Goal: Task Accomplishment & Management: Use online tool/utility

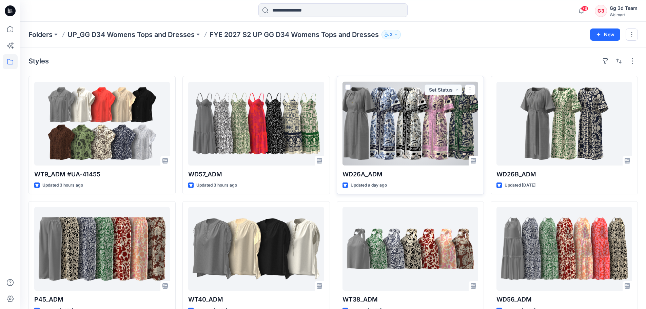
click at [451, 121] on div at bounding box center [411, 124] width 136 height 84
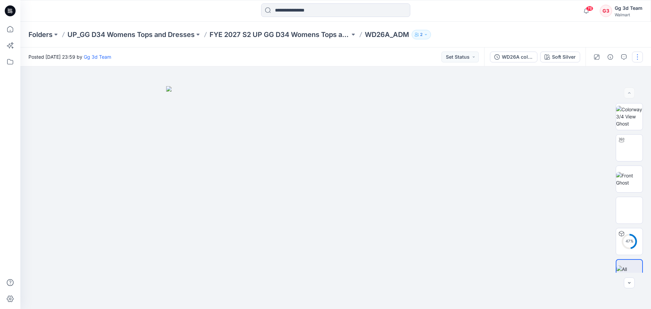
click at [638, 57] on button "button" at bounding box center [637, 57] width 11 height 11
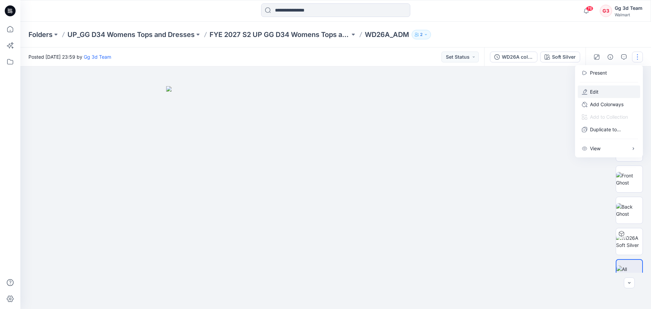
click at [603, 90] on button "Edit" at bounding box center [609, 91] width 62 height 13
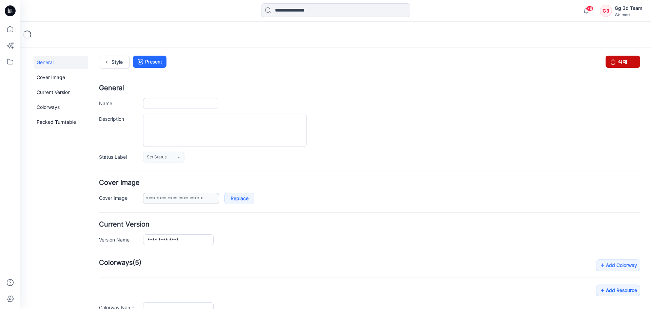
click at [623, 61] on link "삭제" at bounding box center [623, 62] width 35 height 12
type input "*********"
type input "**********"
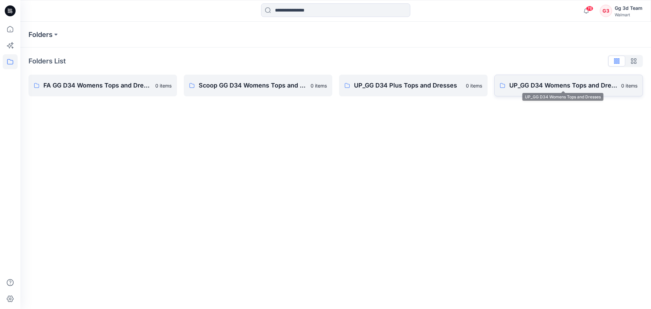
click at [543, 89] on p "UP_GG D34 Womens Tops and Dresses" at bounding box center [564, 85] width 108 height 9
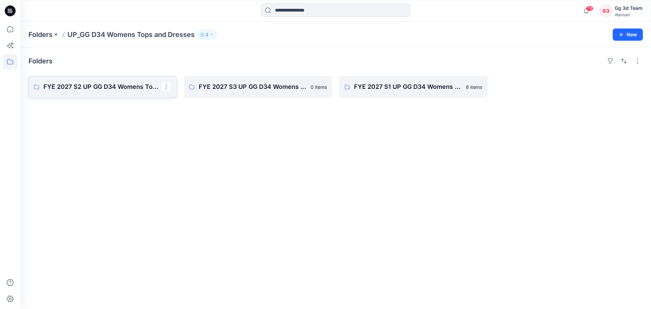
click at [71, 88] on p "FYE 2027 S2 UP GG D34 Womens Tops and Dresses" at bounding box center [101, 86] width 117 height 9
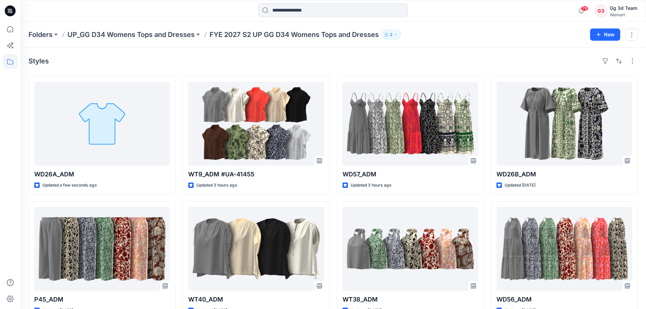
click at [438, 59] on div "Styles" at bounding box center [333, 61] width 610 height 11
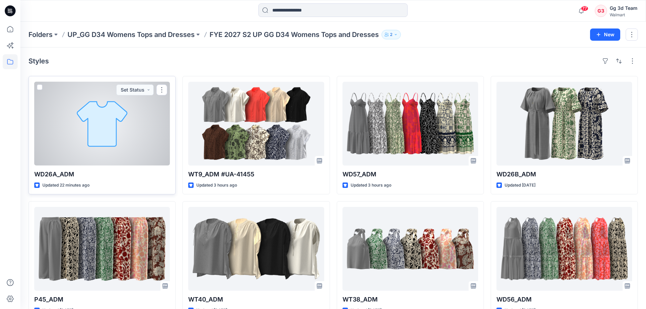
click at [51, 129] on div at bounding box center [102, 124] width 136 height 84
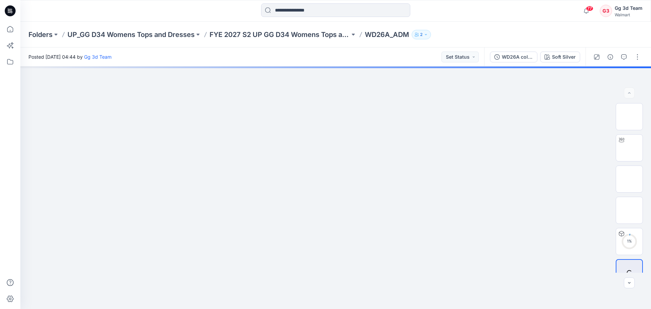
click at [398, 60] on div "Posted Tuesday, August 26, 2025 04:44 by Gg 3d Team Set Status" at bounding box center [252, 56] width 464 height 19
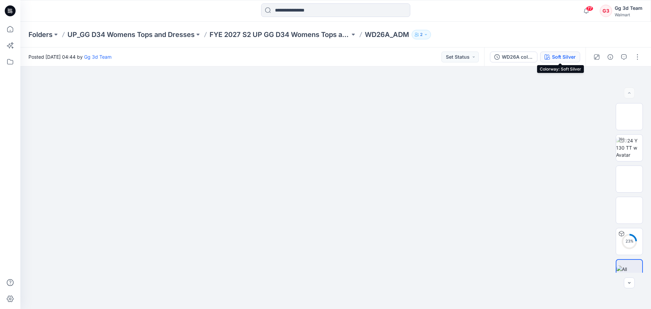
click at [558, 62] on button "Soft Silver" at bounding box center [560, 57] width 40 height 11
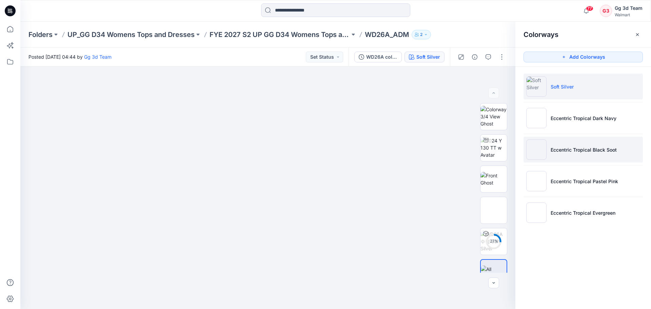
click at [583, 137] on li "Eccentric Tropical Black Soot" at bounding box center [583, 150] width 119 height 26
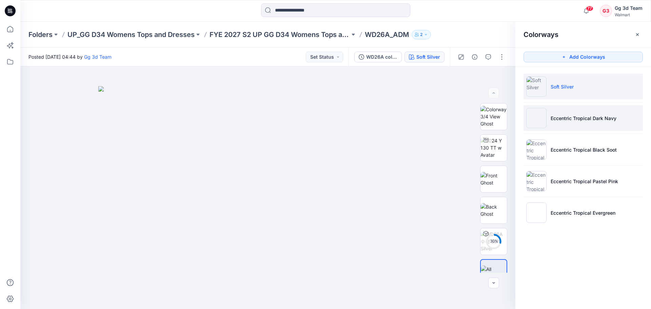
click at [578, 123] on li "Eccentric Tropical Dark Navy" at bounding box center [583, 118] width 119 height 26
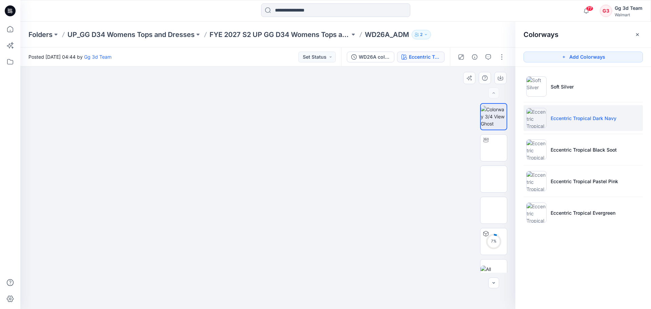
drag, startPoint x: 292, startPoint y: 206, endPoint x: 278, endPoint y: 127, distance: 80.2
click at [278, 49] on img at bounding box center [268, 49] width 126 height 0
